Goal: Task Accomplishment & Management: Manage account settings

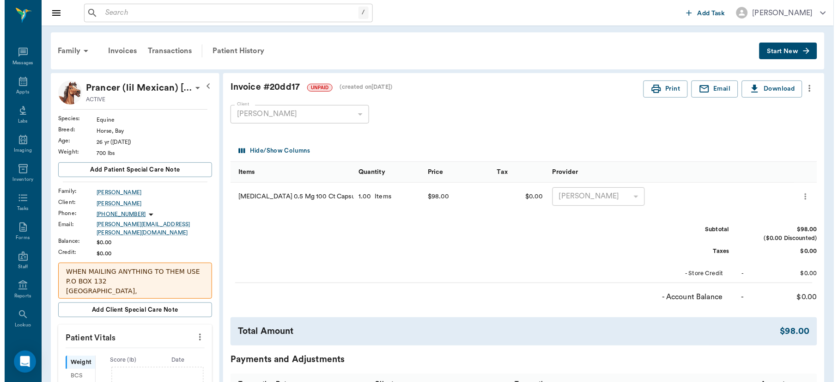
scroll to position [40, 0]
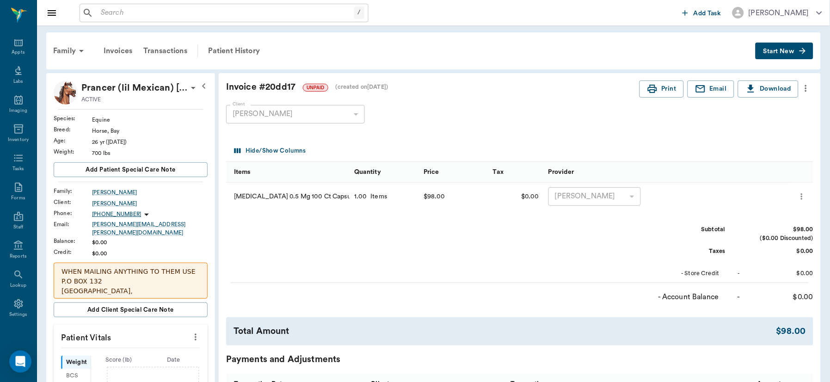
click at [227, 20] on div "/ ​" at bounding box center [223, 13] width 289 height 18
click at [15, 48] on div "Appts" at bounding box center [18, 46] width 37 height 29
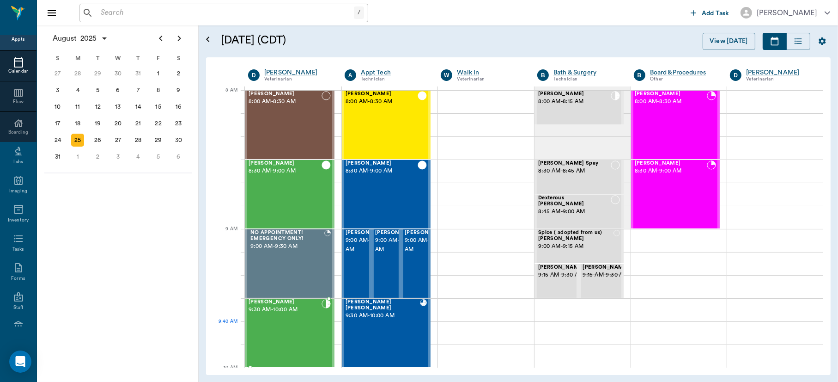
click at [281, 323] on div "[PERSON_NAME] 9:30 AM - 10:00 AM" at bounding box center [285, 332] width 73 height 67
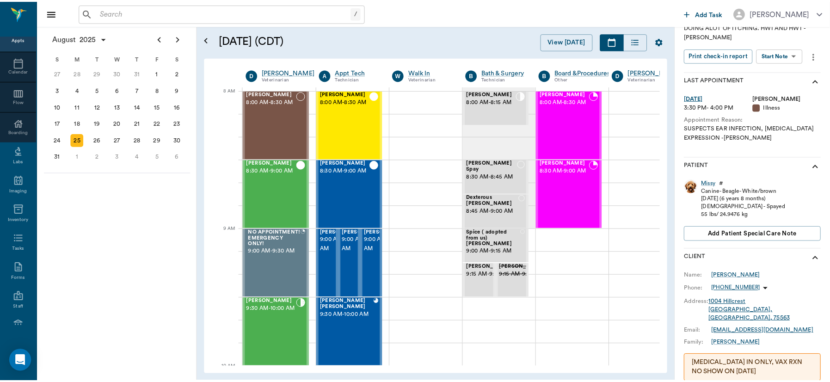
scroll to position [66, 0]
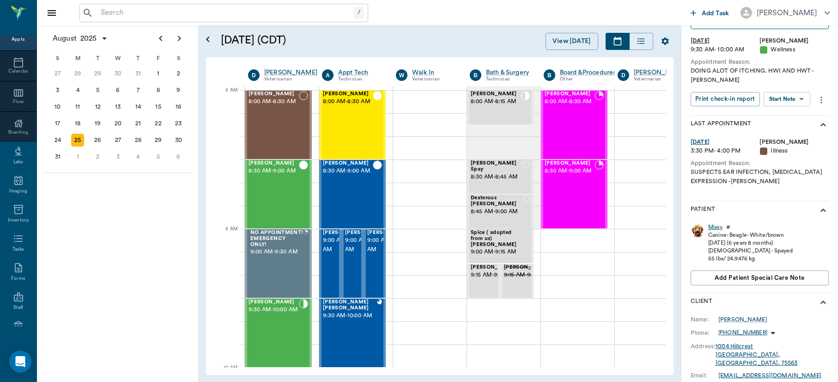
click at [714, 223] on div "Missy" at bounding box center [716, 227] width 14 height 8
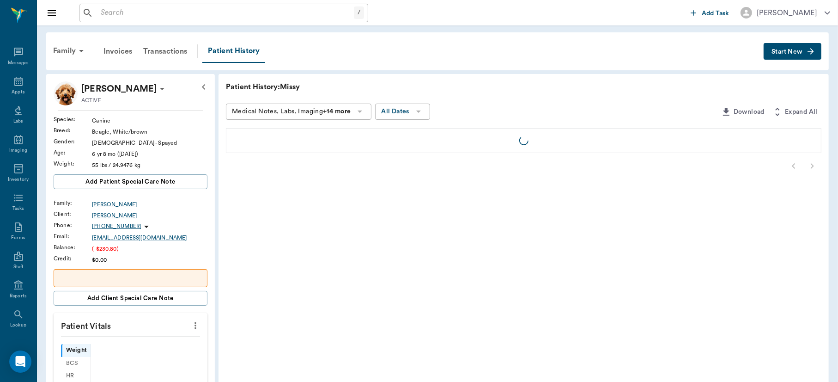
scroll to position [40, 0]
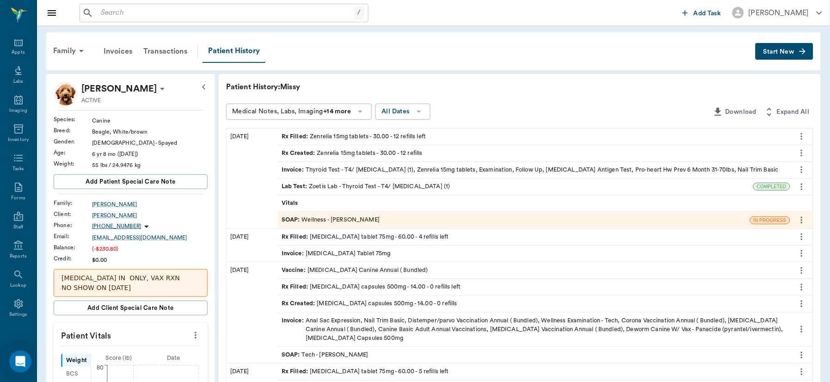
click at [333, 219] on div "SOAP : Wellness - [PERSON_NAME]" at bounding box center [330, 219] width 98 height 9
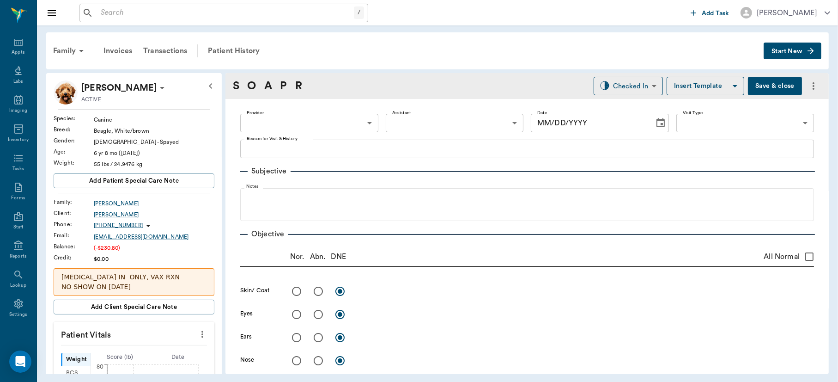
type input "63ec2f075fda476ae8351a4d"
type input "65d2be4f46e3a538d89b8c14"
type textarea "DOING ALOT OF ITCHING. HWI AND HWT -[PERSON_NAME]"
radio input "true"
type textarea "has [MEDICAL_DATA] / keratoma on top of neck. Not bothering, no rx at this time…"
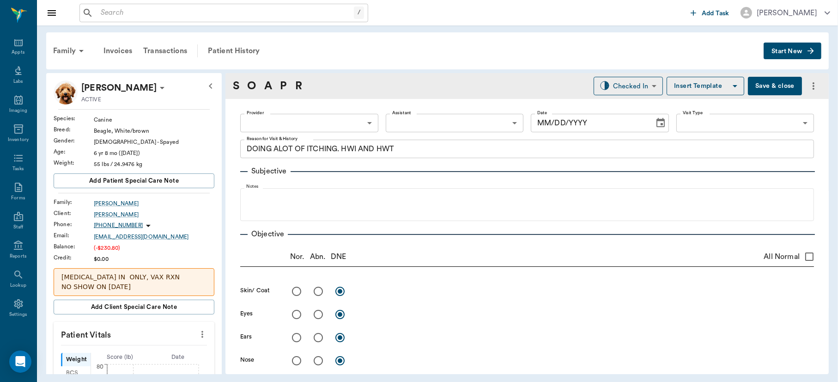
radio input "true"
type textarea "pink but clean and no infection"
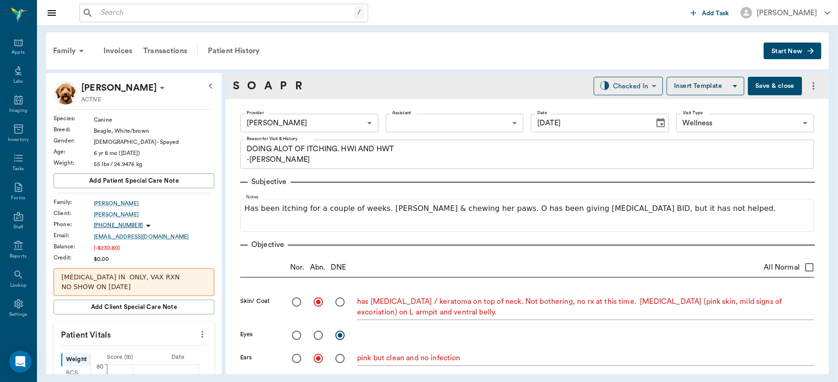
type input "[DATE]"
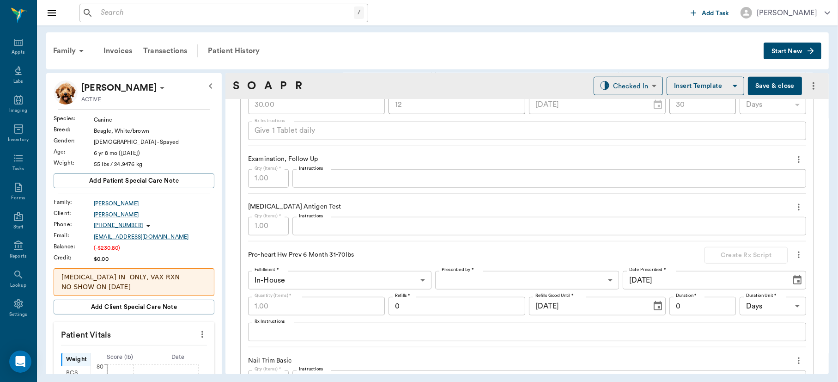
scroll to position [859, 0]
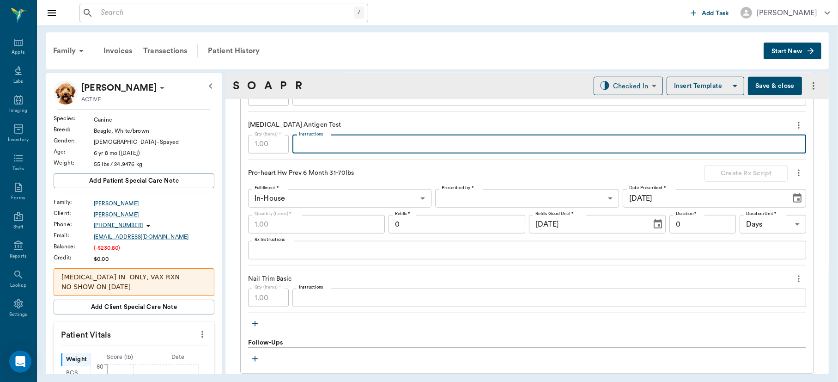
click at [399, 145] on textarea "Instructions" at bounding box center [549, 144] width 501 height 11
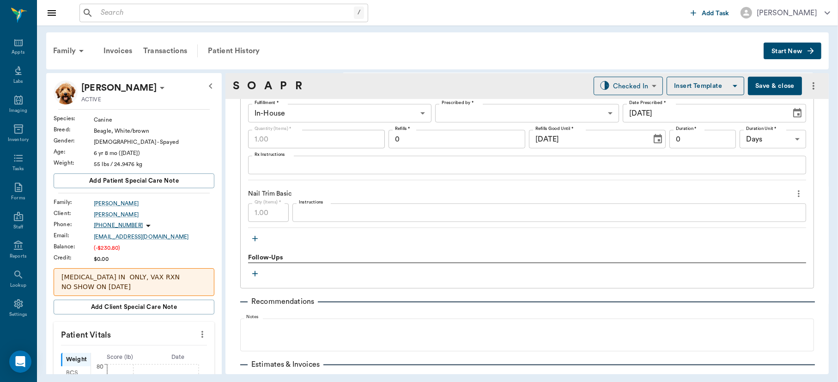
scroll to position [1017, 0]
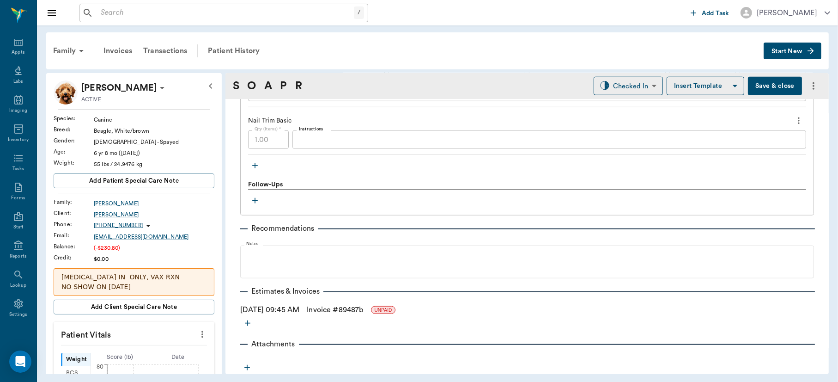
type textarea "negative"
click at [762, 90] on button "Save & close" at bounding box center [775, 86] width 54 height 18
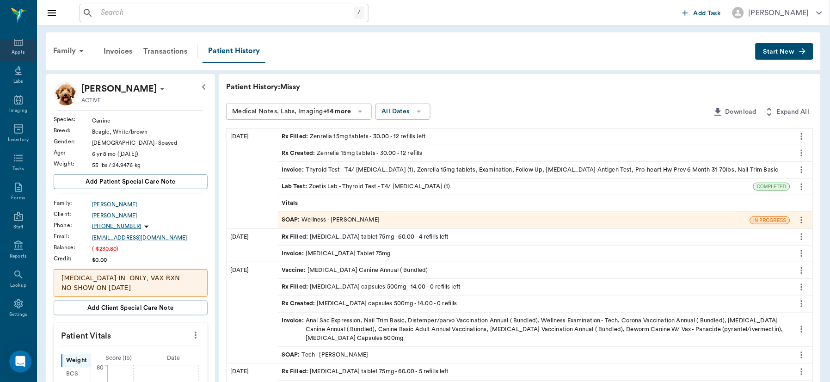
click at [14, 45] on icon at bounding box center [18, 41] width 8 height 9
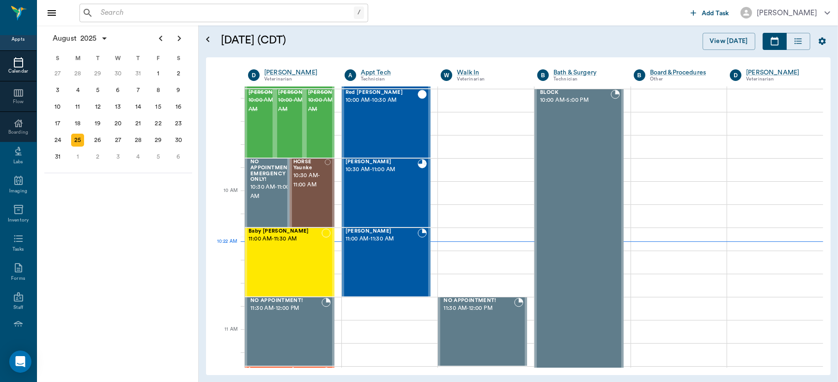
scroll to position [136, 0]
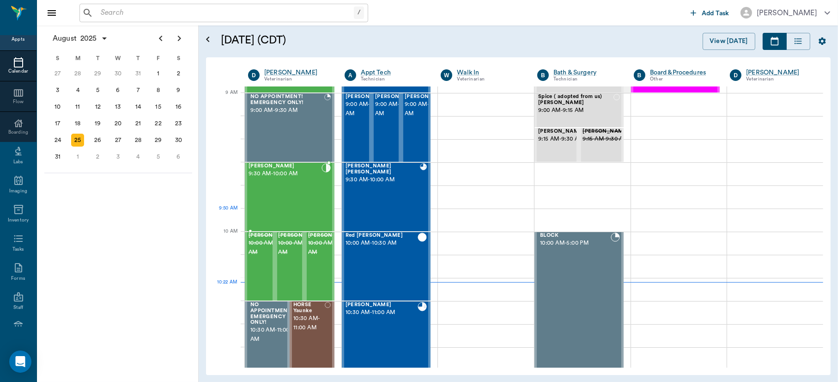
click at [307, 214] on div "[PERSON_NAME] 9:30 AM - 10:00 AM" at bounding box center [285, 196] width 73 height 67
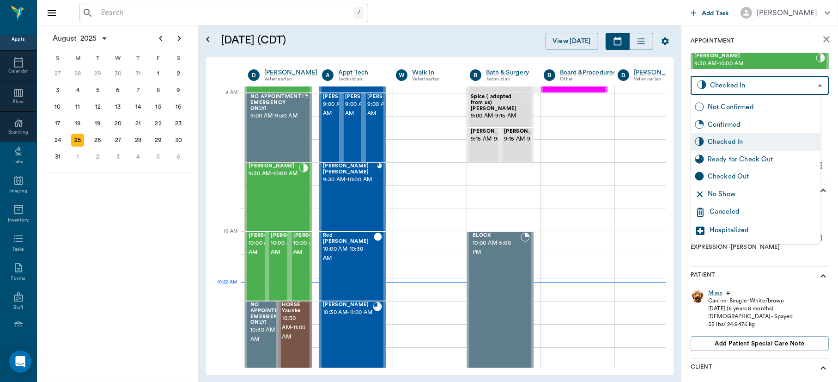
click at [813, 85] on body "/ ​ Add Task [PERSON_NAME] Nectar Messages Appts Calendar Flow Boarding Labs Im…" at bounding box center [419, 191] width 838 height 382
click at [751, 178] on div "Checked Out" at bounding box center [762, 176] width 109 height 10
type input "CHECKED_OUT"
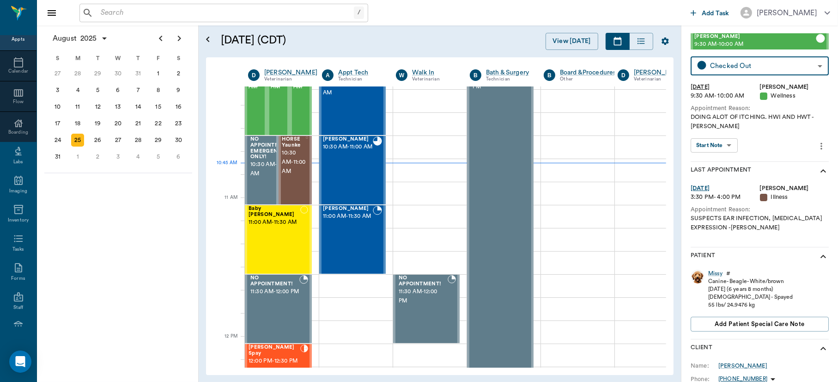
scroll to position [312, 0]
